Goal: Find specific page/section: Find specific page/section

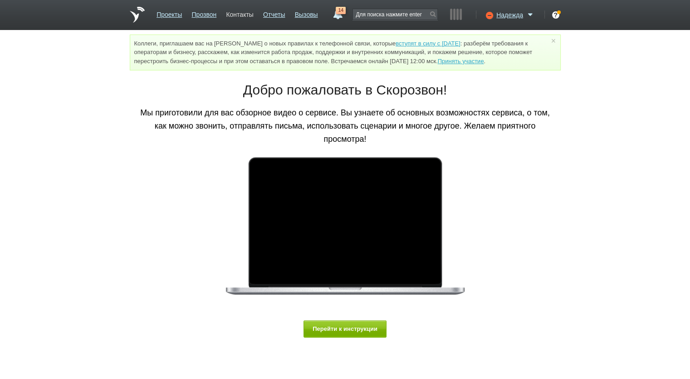
click at [244, 12] on link "Контакты" at bounding box center [239, 12] width 27 height 13
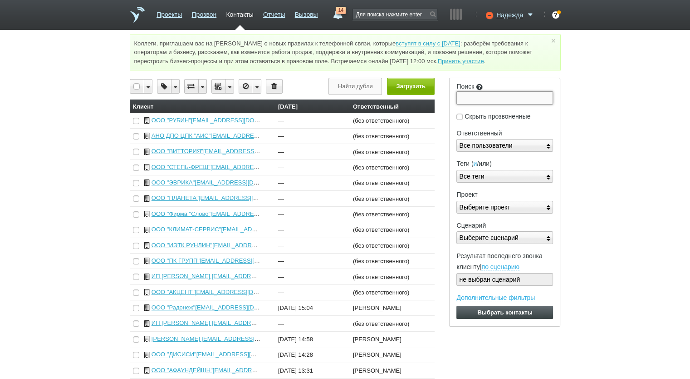
click at [491, 92] on input "Поиск" at bounding box center [505, 97] width 97 height 13
paste input "7724774675"
type input "7724774675"
click at [457, 306] on input "Выбрать контакты" at bounding box center [505, 312] width 97 height 13
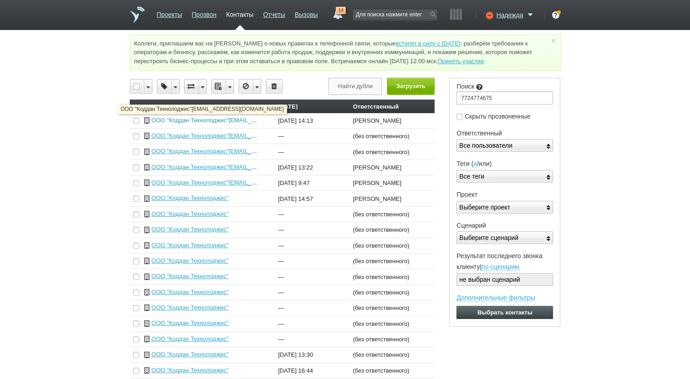
click at [231, 120] on link "ООО "Коддан Текнолоджис"[EMAIL_ADDRESS][DOMAIN_NAME]" at bounding box center [240, 120] width 177 height 7
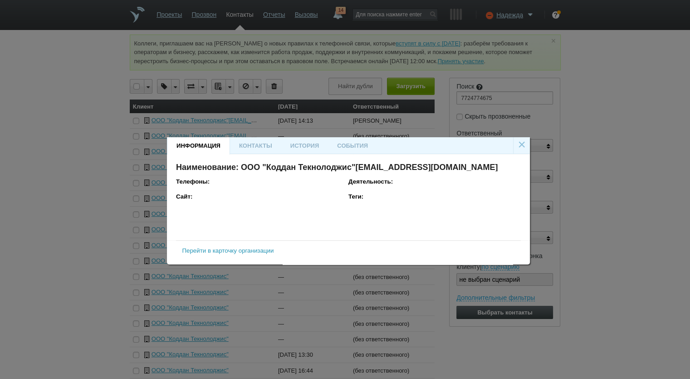
click at [261, 249] on link "Перейти в карточку организации" at bounding box center [228, 250] width 92 height 7
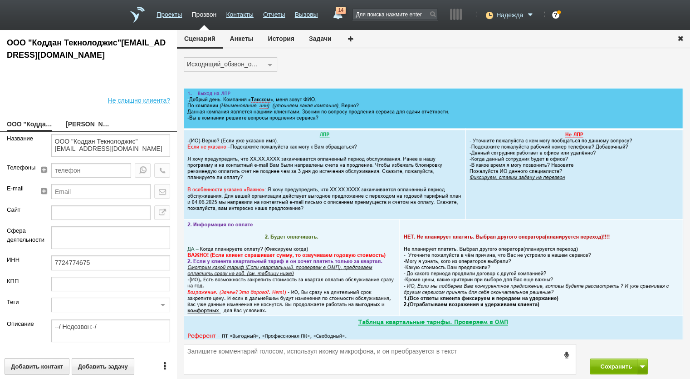
click at [279, 43] on button "История" at bounding box center [281, 38] width 41 height 17
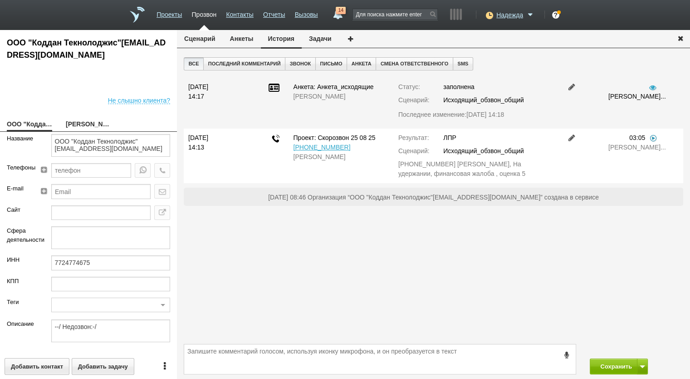
click at [656, 137] on link at bounding box center [653, 137] width 9 height 7
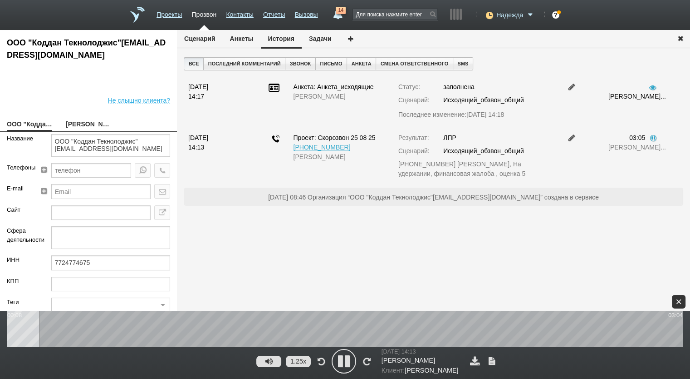
click at [681, 305] on div "×" at bounding box center [679, 302] width 14 height 14
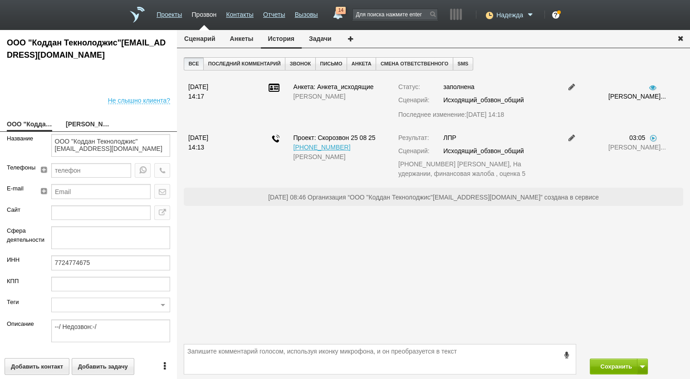
click at [513, 17] on span "Надежда" at bounding box center [510, 14] width 27 height 9
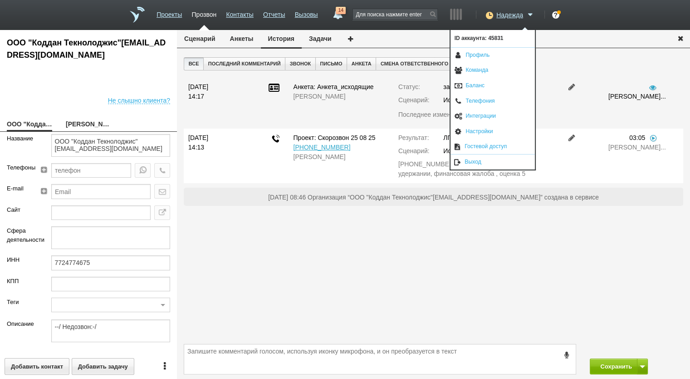
click at [478, 164] on link "Выход" at bounding box center [493, 161] width 84 height 15
